Goal: Communication & Community: Answer question/provide support

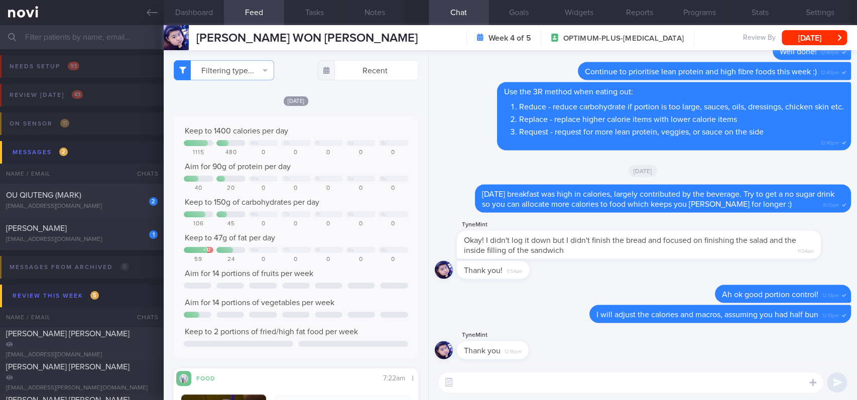
scroll to position [334, 0]
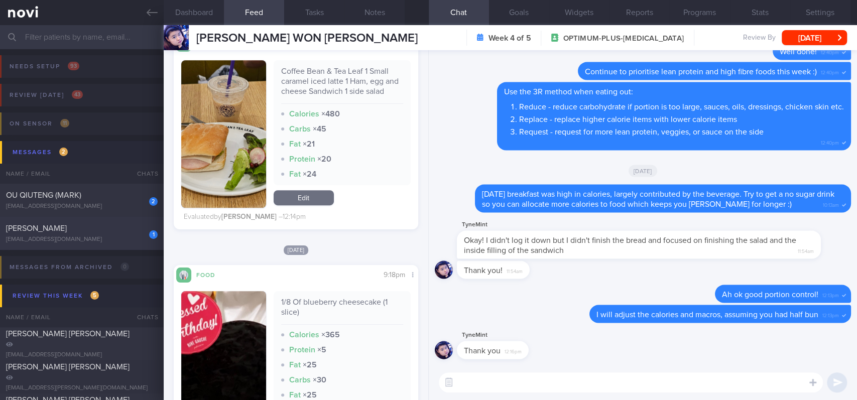
click at [97, 240] on div "[EMAIL_ADDRESS][DOMAIN_NAME]" at bounding box center [82, 240] width 152 height 8
type input "Tracked"
select select "8"
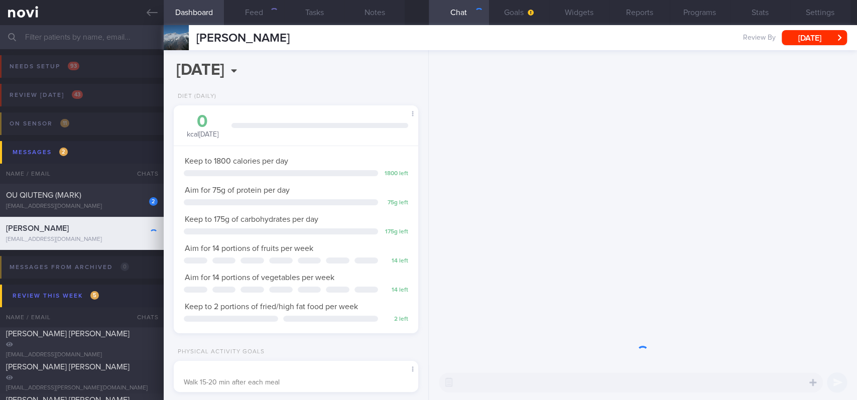
scroll to position [110, 220]
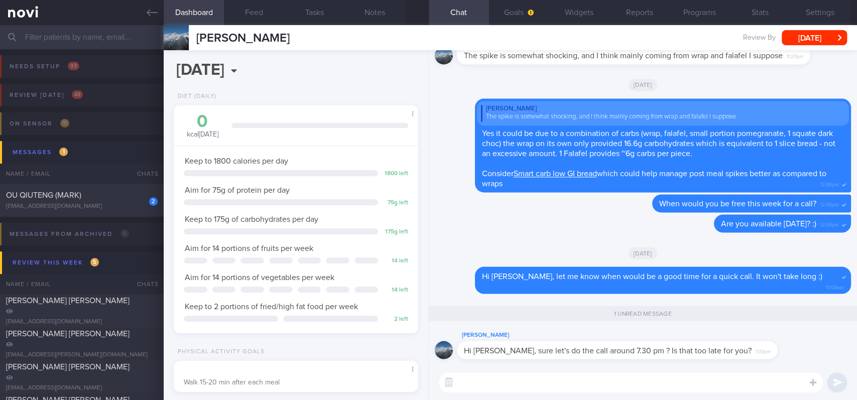
click at [523, 372] on textarea at bounding box center [631, 382] width 384 height 20
type textarea "Y"
click at [622, 380] on textarea "Yes that is a little late, my working hours are from till 6PM" at bounding box center [631, 382] width 384 height 20
click at [659, 388] on textarea "Yes that is a little late, my working hours are till 6PM" at bounding box center [631, 382] width 384 height 20
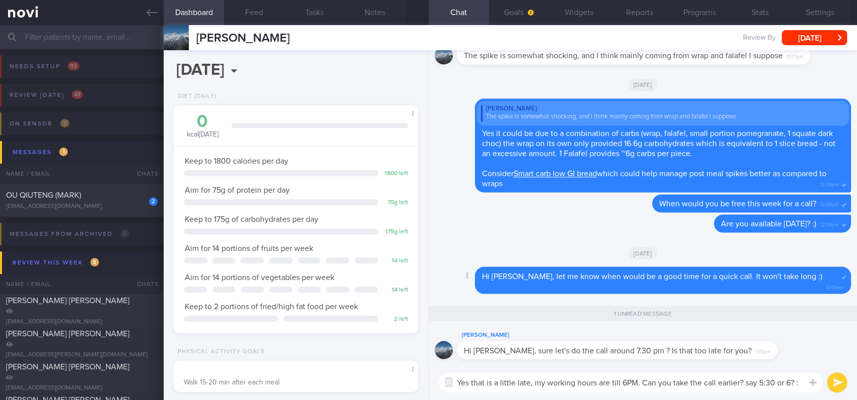
type textarea "Yes that is a little late, my working hours are till 6PM. Can you take the call…"
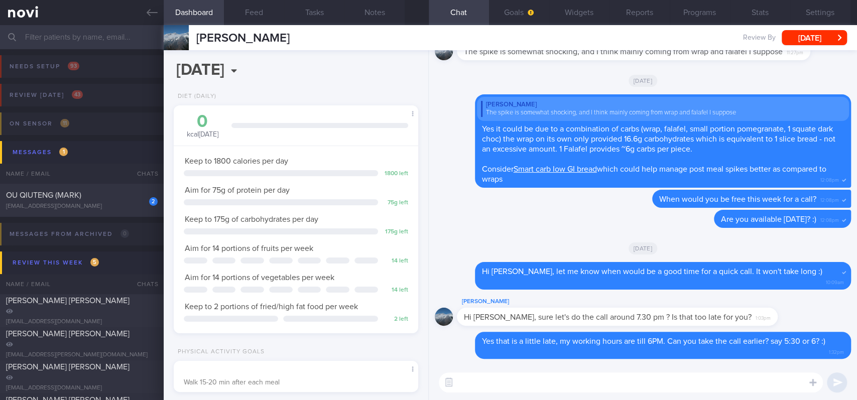
click at [100, 209] on div "[EMAIL_ADDRESS][DOMAIN_NAME]" at bounding box center [82, 207] width 152 height 8
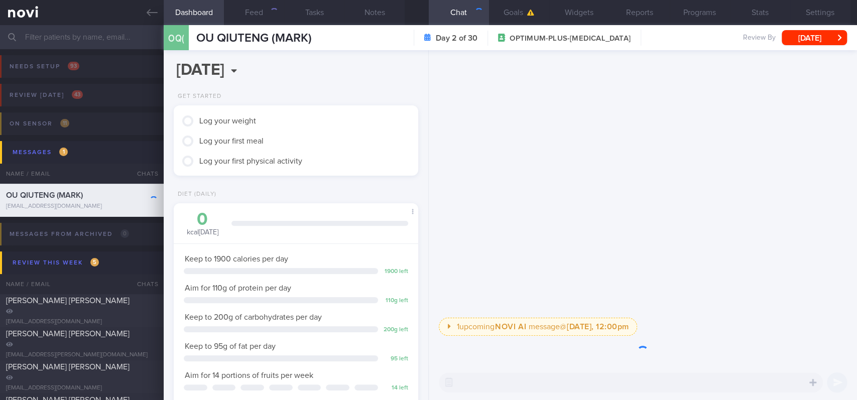
scroll to position [110, 220]
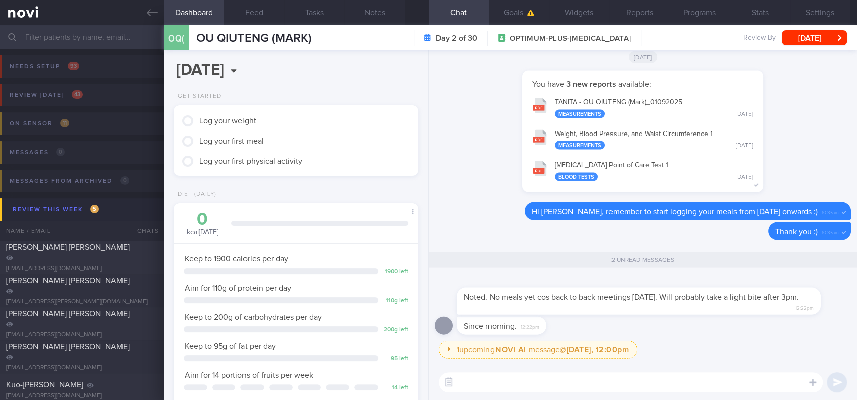
click at [656, 331] on div "Since morning. 12:22pm" at bounding box center [643, 329] width 416 height 24
click at [562, 387] on textarea at bounding box center [631, 382] width 384 height 20
type textarea "a"
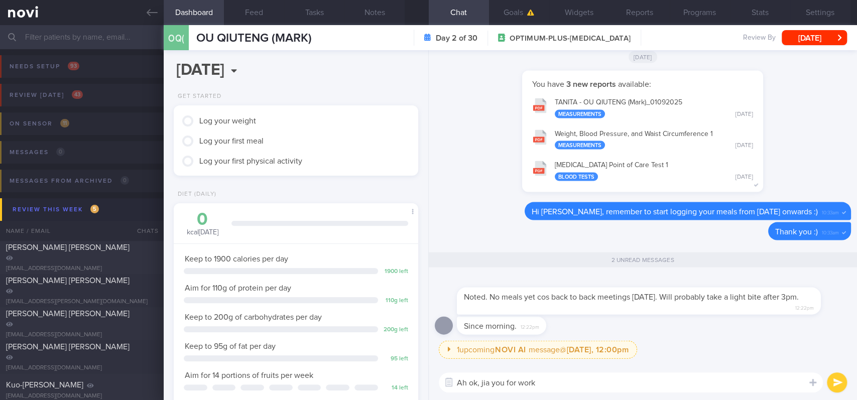
type textarea "Ah ok, jia you for work!"
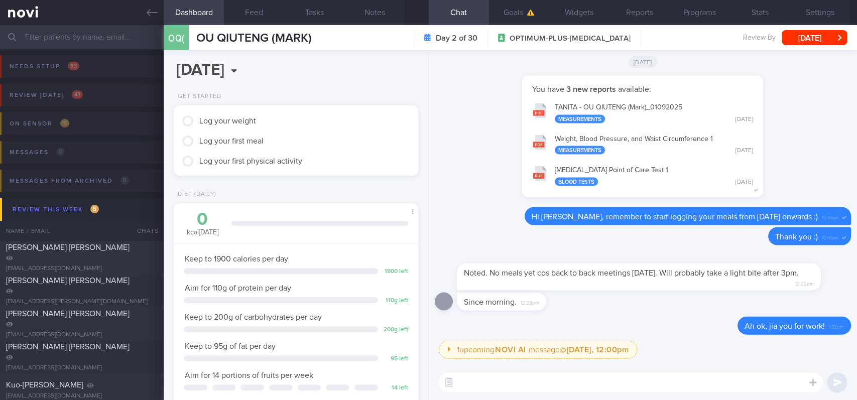
click at [506, 380] on textarea at bounding box center [631, 382] width 384 height 20
click at [552, 374] on textarea at bounding box center [631, 382] width 384 height 20
paste textarea "If you choose to skip meals/do IF, bear these in mind: 1) Skipping meals/ [MEDI…"
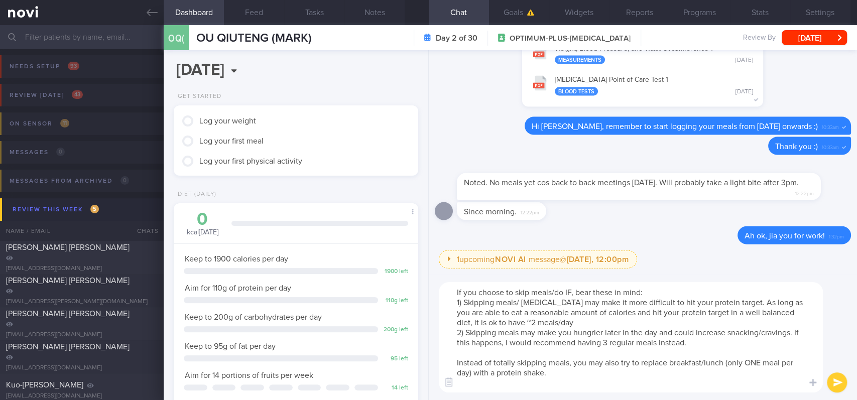
scroll to position [0, 0]
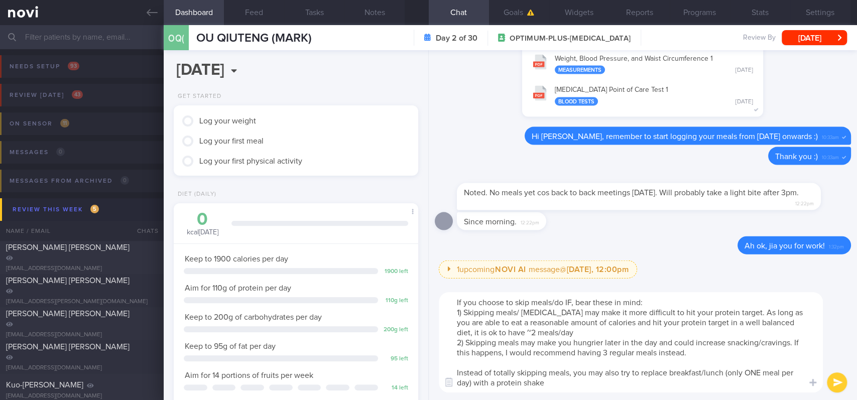
type textarea "If you choose to skip meals/do IF, bear these in mind: 1) Skipping meals/ [MEDI…"
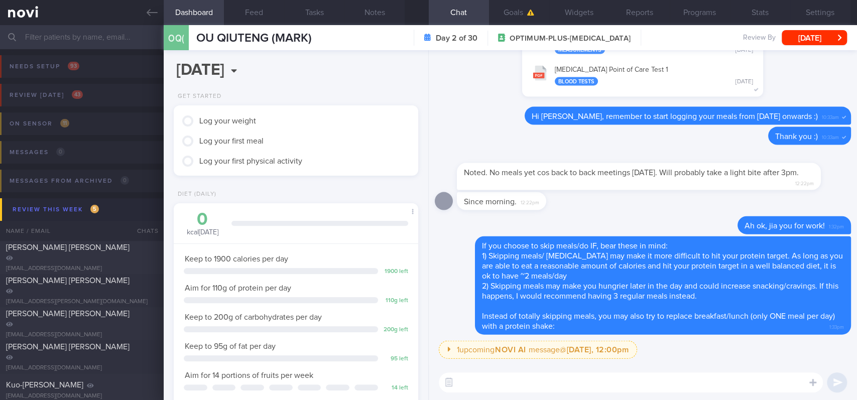
click at [562, 382] on textarea at bounding box center [631, 382] width 384 height 20
paste textarea "*Protein powders:* [MyProtein Impact Whey Isolate]([URL][DOMAIN_NAME]) 109kcal …"
type textarea "*Protein powders:* [MyProtein Impact Whey Isolate]([URL][DOMAIN_NAME]) 109kcal …"
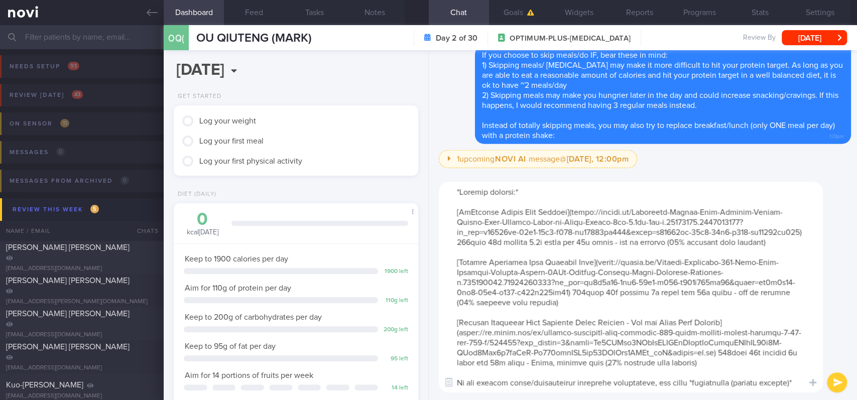
click at [568, 198] on textarea at bounding box center [631, 287] width 384 height 211
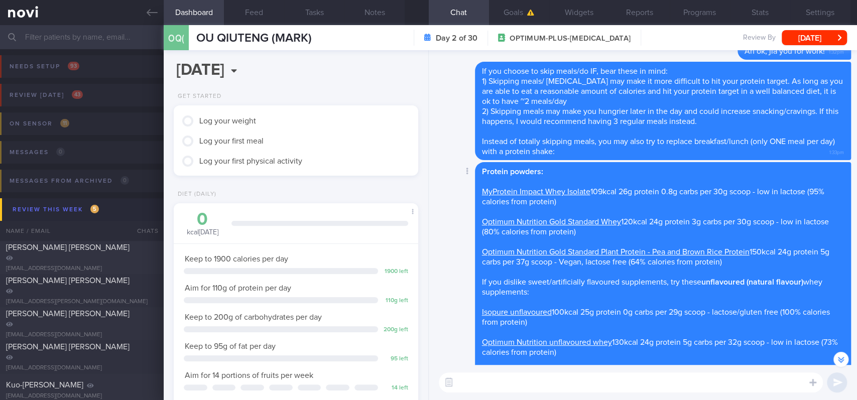
scroll to position [-201, 0]
